Goal: Task Accomplishment & Management: Use online tool/utility

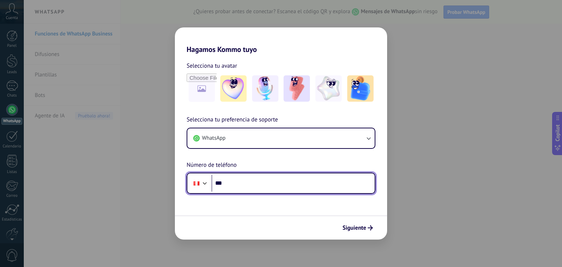
click at [276, 186] on input "***" at bounding box center [293, 183] width 163 height 17
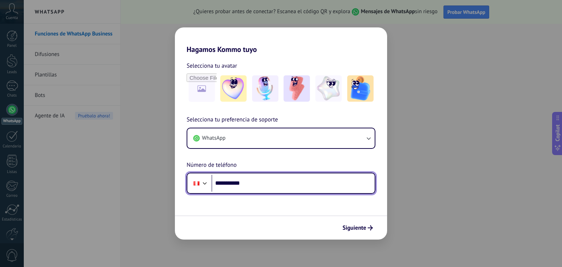
click at [257, 180] on input "**********" at bounding box center [293, 183] width 163 height 17
type input "**********"
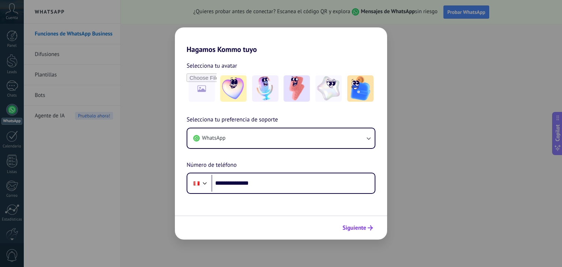
click at [354, 231] on button "Siguiente" at bounding box center [357, 228] width 37 height 12
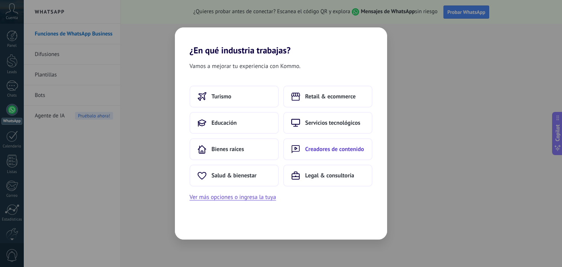
click at [333, 152] on span "Creadores de contenido" at bounding box center [334, 149] width 59 height 7
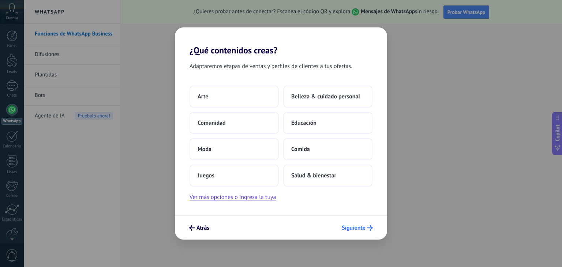
click at [360, 228] on span "Siguiente" at bounding box center [354, 227] width 24 height 5
click at [322, 127] on button "Educación" at bounding box center [327, 123] width 89 height 22
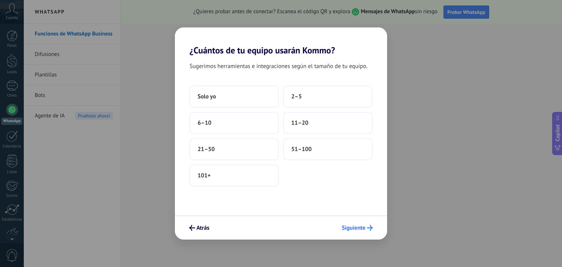
click at [355, 230] on span "Siguiente" at bounding box center [354, 227] width 24 height 5
click at [307, 149] on span "51–100" at bounding box center [301, 149] width 20 height 7
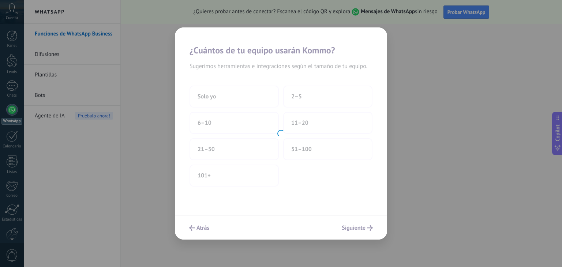
click at [354, 228] on div at bounding box center [281, 133] width 212 height 212
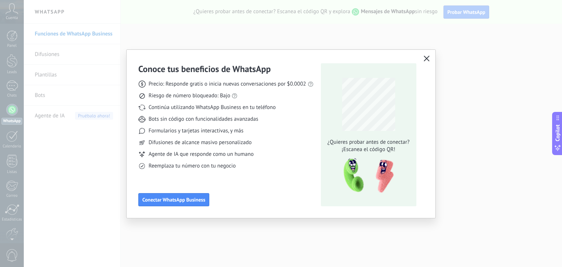
click at [428, 56] on icon "button" at bounding box center [427, 59] width 6 height 6
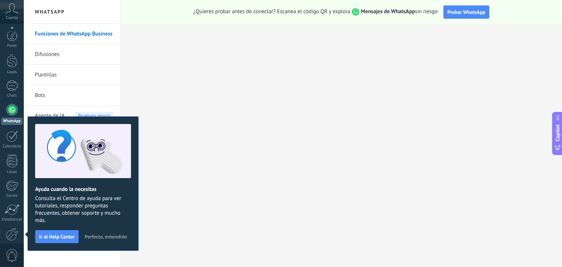
scroll to position [37, 0]
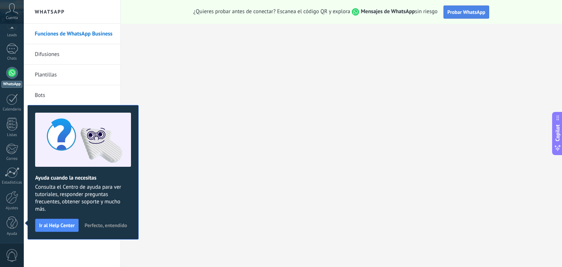
click at [467, 15] on span "Probar WhatsApp" at bounding box center [467, 12] width 38 height 7
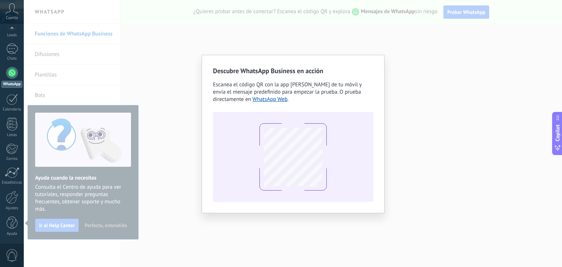
click at [365, 48] on div "Descubre WhatsApp Business en acción Escanea el código QR con la app [PERSON_NA…" at bounding box center [293, 133] width 538 height 267
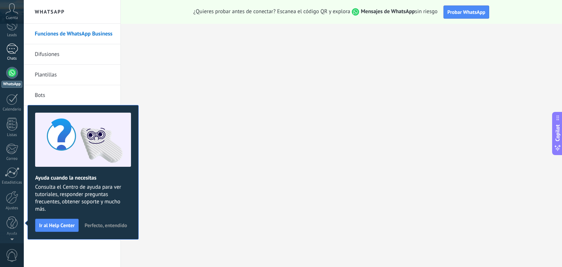
scroll to position [0, 0]
click at [13, 72] on div "Leads" at bounding box center [11, 72] width 21 height 5
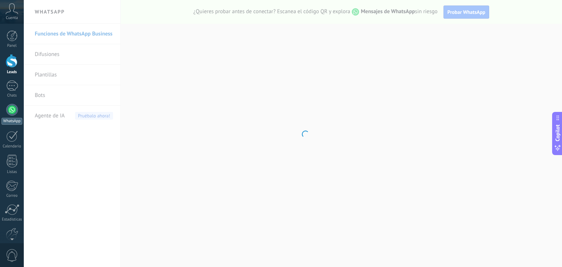
click at [9, 104] on div "Panel Leads Chats WhatsApp Clientes" at bounding box center [12, 155] width 24 height 250
click at [13, 112] on div at bounding box center [12, 110] width 12 height 12
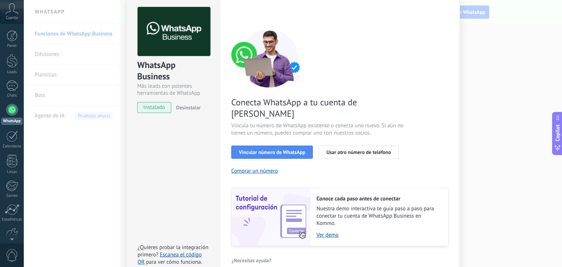
scroll to position [32, 0]
